Goal: Task Accomplishment & Management: Manage account settings

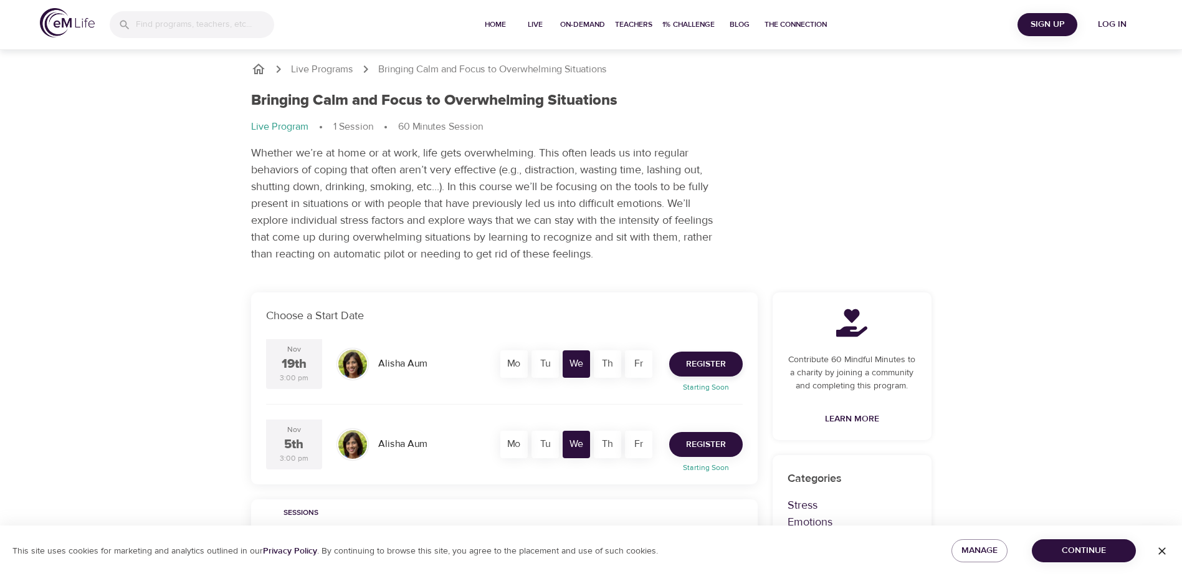
click at [702, 441] on span "Register" at bounding box center [706, 445] width 40 height 16
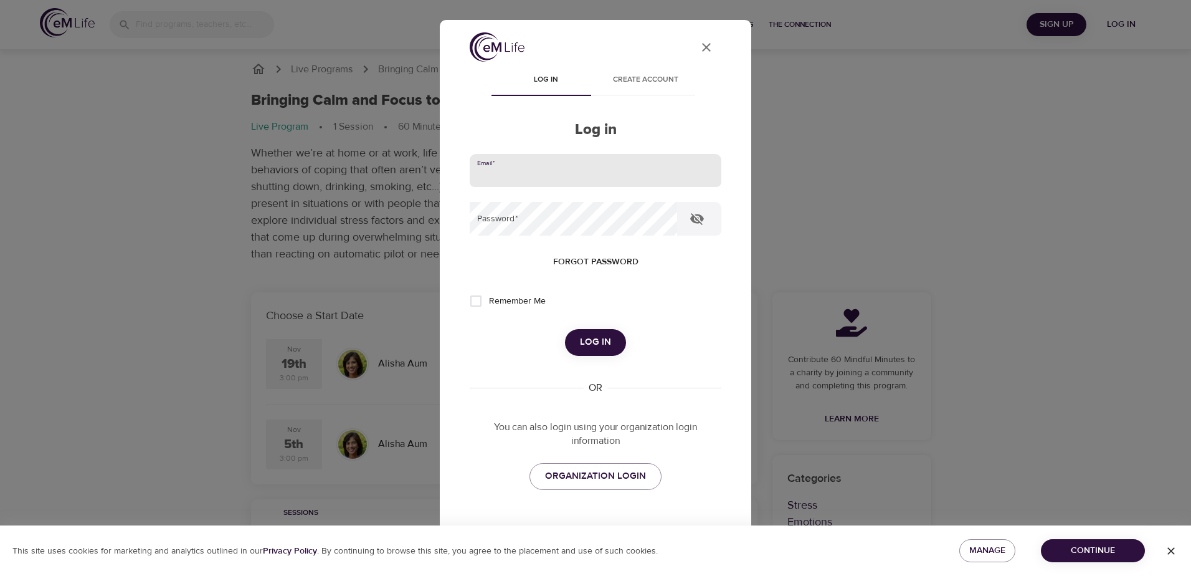
click at [567, 174] on input "email" at bounding box center [596, 171] width 252 height 34
type input "[PERSON_NAME][EMAIL_ADDRESS][PERSON_NAME][DOMAIN_NAME]"
click at [581, 480] on span "ORGANIZATION LOGIN" at bounding box center [595, 476] width 101 height 16
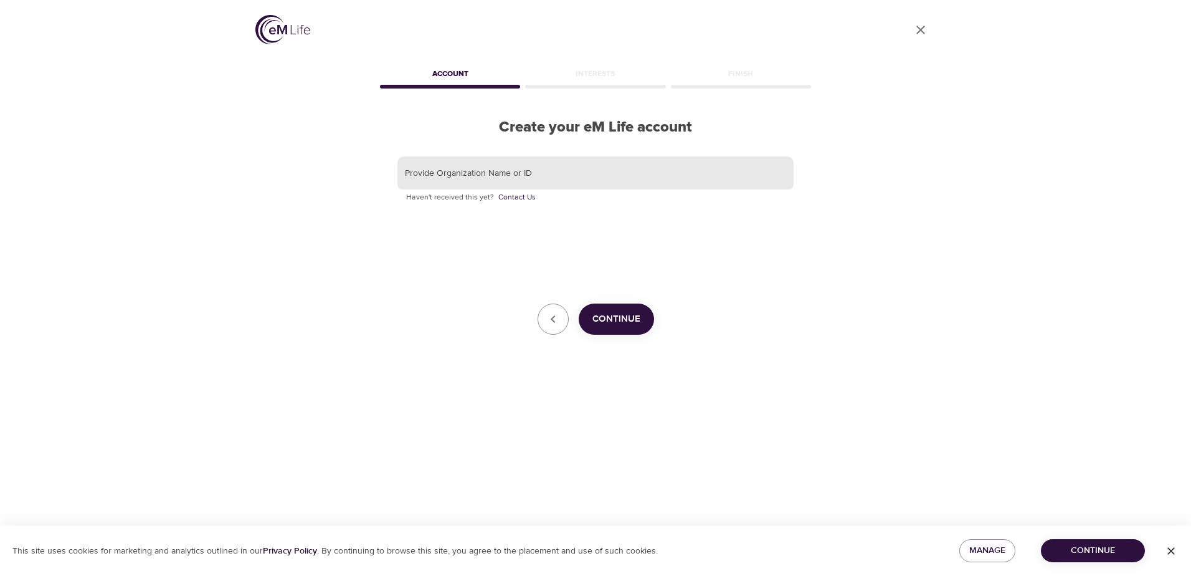
click at [521, 179] on input "text" at bounding box center [595, 173] width 396 height 34
click at [623, 322] on span "Continue" at bounding box center [616, 319] width 48 height 16
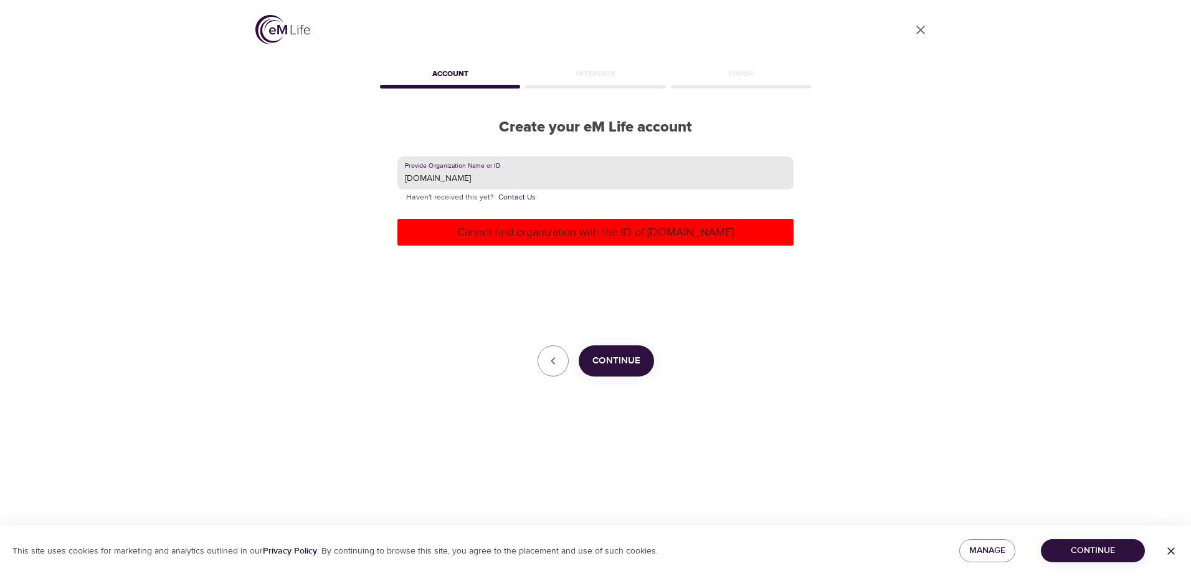
click at [457, 179] on input "[DOMAIN_NAME]" at bounding box center [595, 173] width 396 height 34
type input "wwt"
click at [643, 361] on button "Continue" at bounding box center [616, 360] width 75 height 31
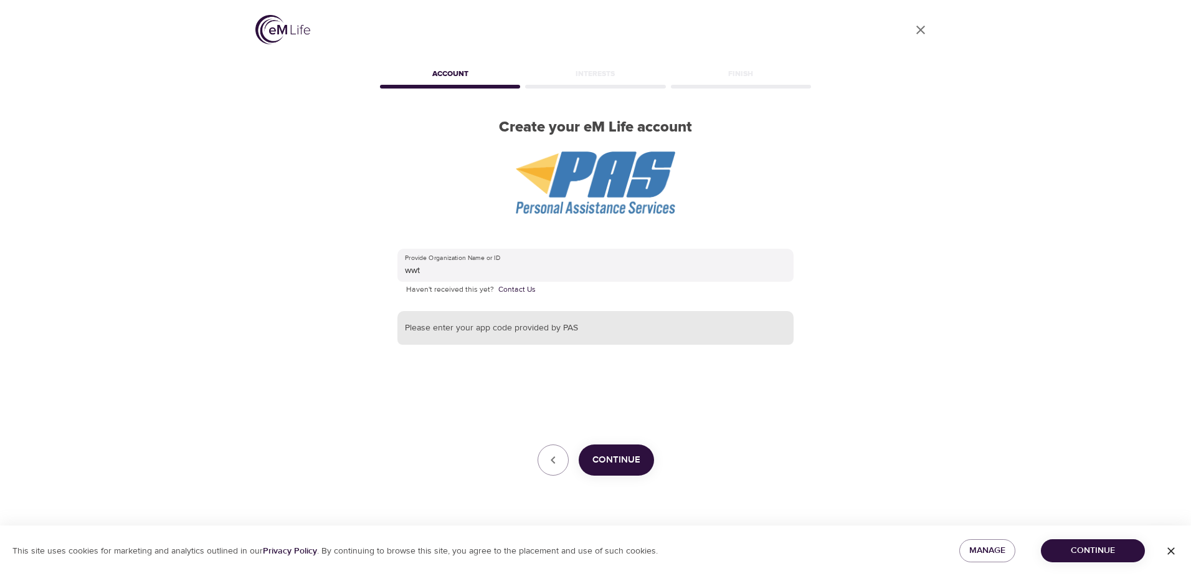
click at [580, 326] on input "text" at bounding box center [595, 328] width 396 height 34
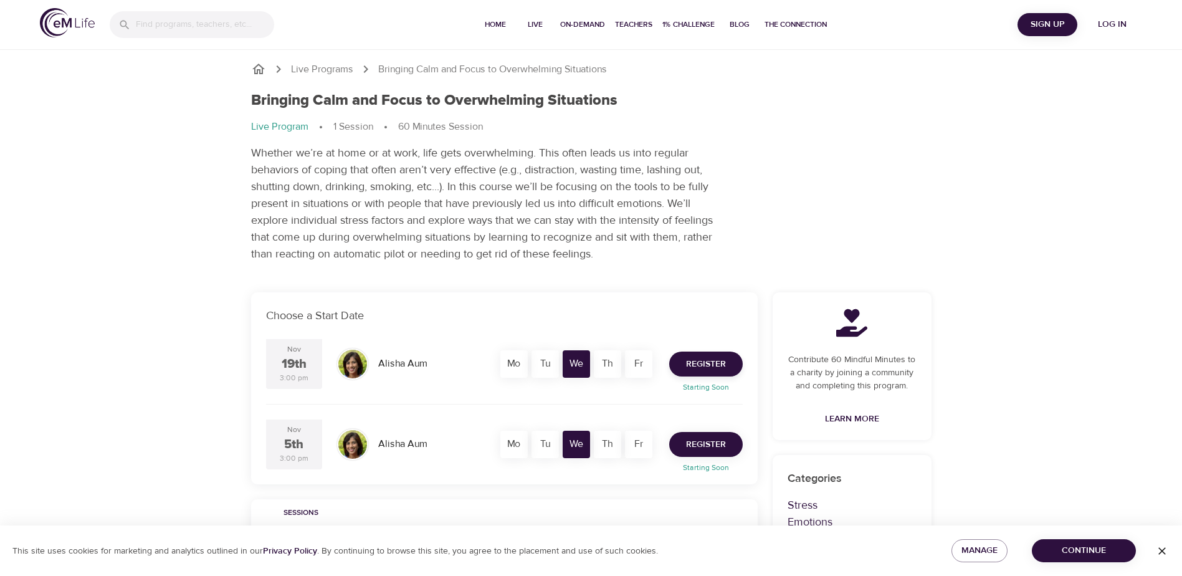
click at [691, 433] on button "Register" at bounding box center [705, 444] width 73 height 25
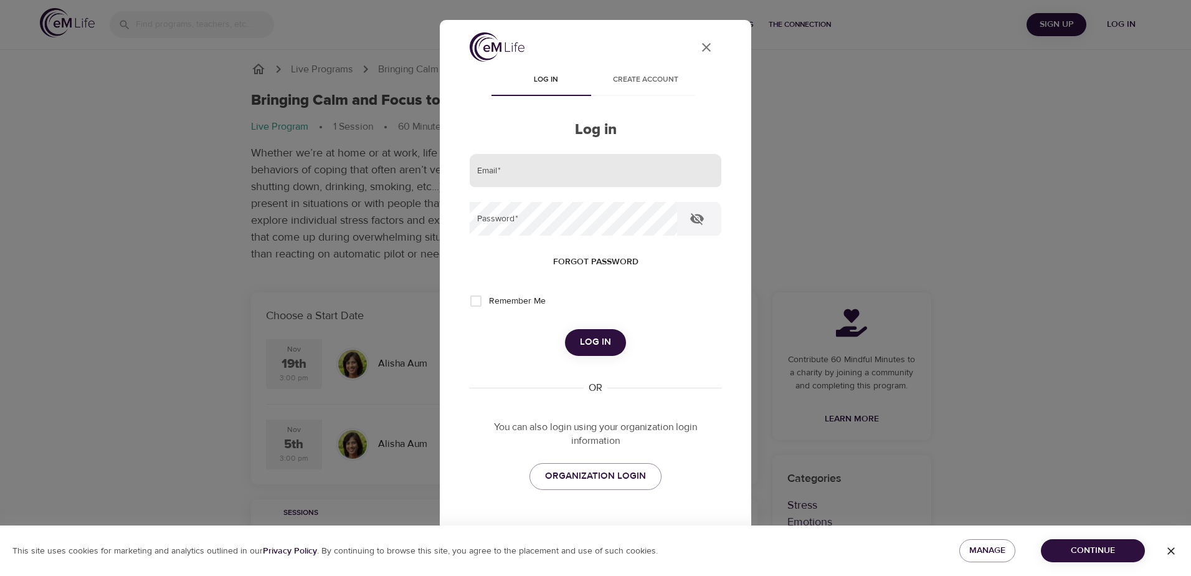
click at [538, 160] on input "email" at bounding box center [596, 171] width 252 height 34
type input "dixc@wwt.com"
click at [588, 338] on span "Log in" at bounding box center [595, 342] width 31 height 16
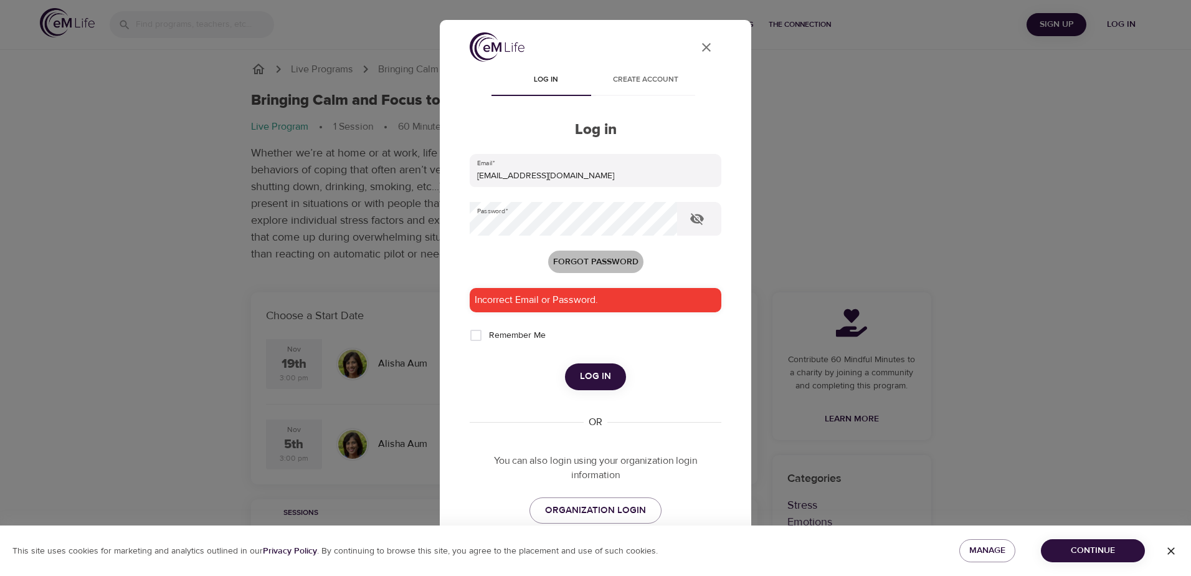
click at [578, 257] on span "Forgot password" at bounding box center [595, 262] width 85 height 16
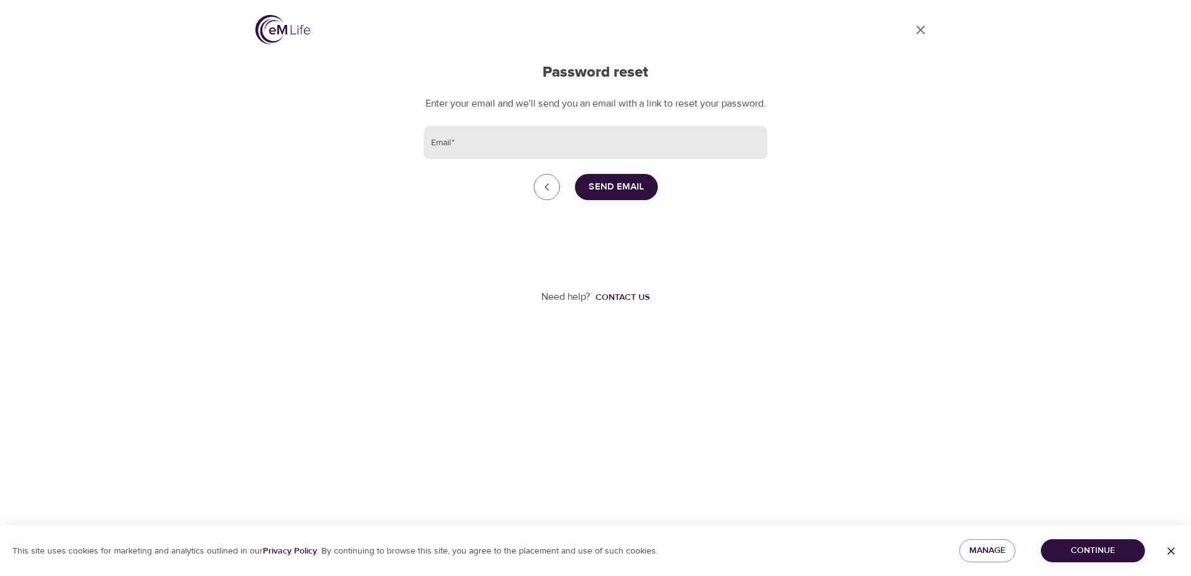
click at [547, 159] on input "Email   *" at bounding box center [596, 143] width 344 height 34
type input "[PERSON_NAME][EMAIL_ADDRESS][PERSON_NAME][DOMAIN_NAME]"
click at [607, 195] on span "Send Email" at bounding box center [616, 187] width 55 height 16
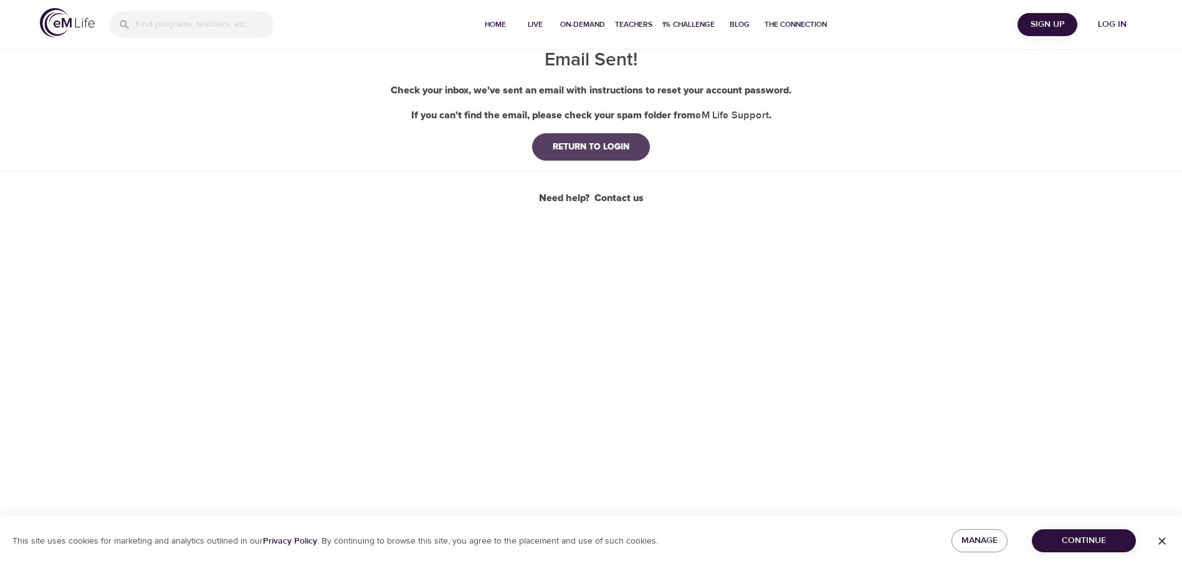
click at [571, 149] on div "RETURN TO LOGIN" at bounding box center [591, 147] width 97 height 12
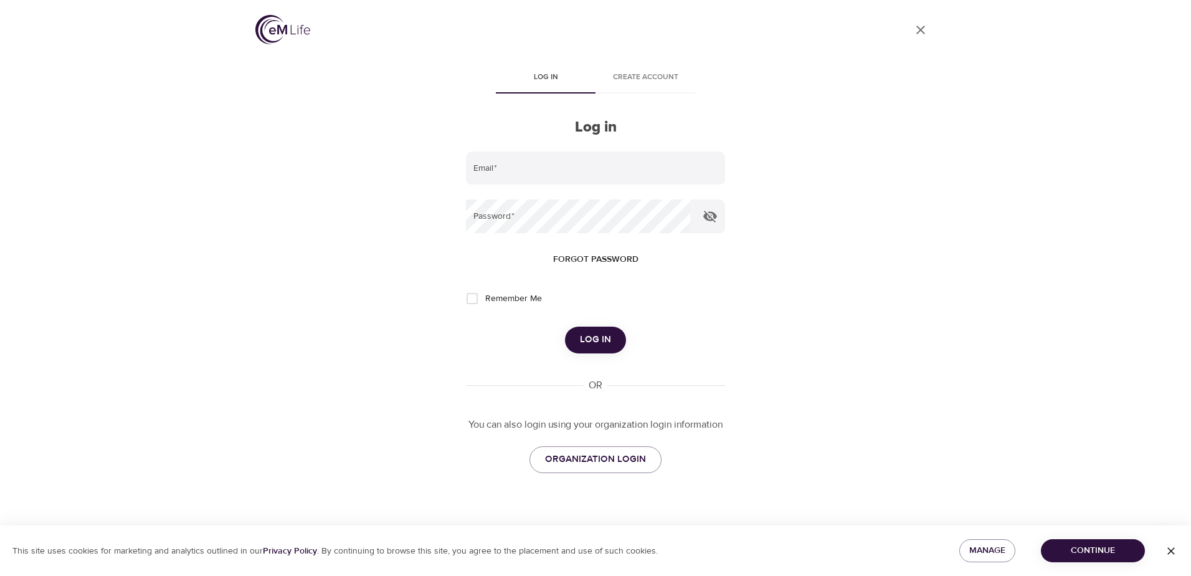
click at [1080, 547] on span "Continue" at bounding box center [1093, 551] width 84 height 16
